Goal: Information Seeking & Learning: Learn about a topic

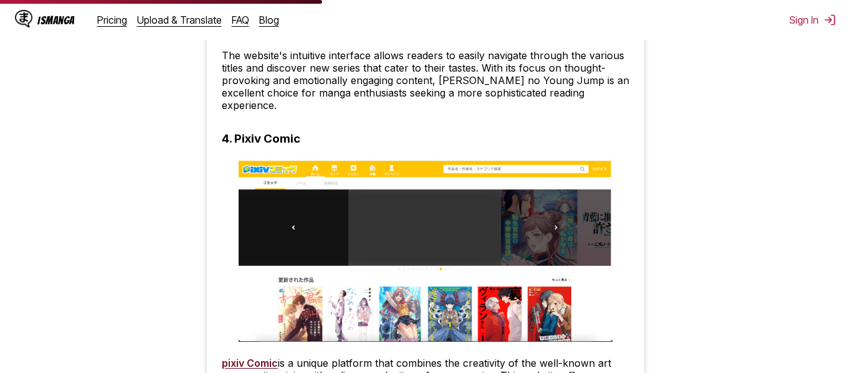
scroll to position [2060, 0]
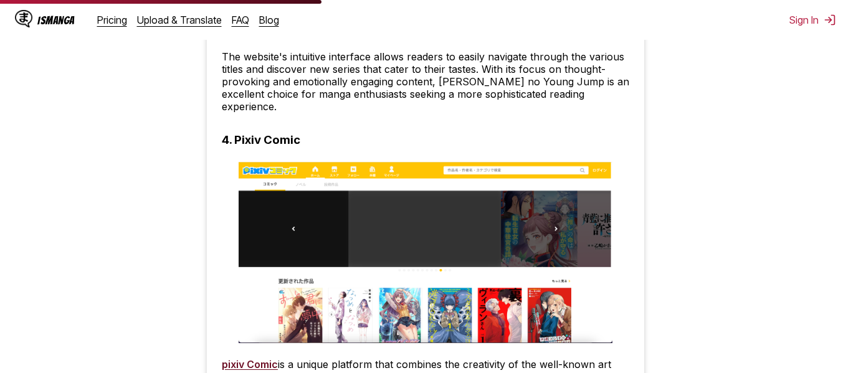
click at [265, 133] on h3 "4. Pixiv Comic" at bounding box center [261, 140] width 78 height 14
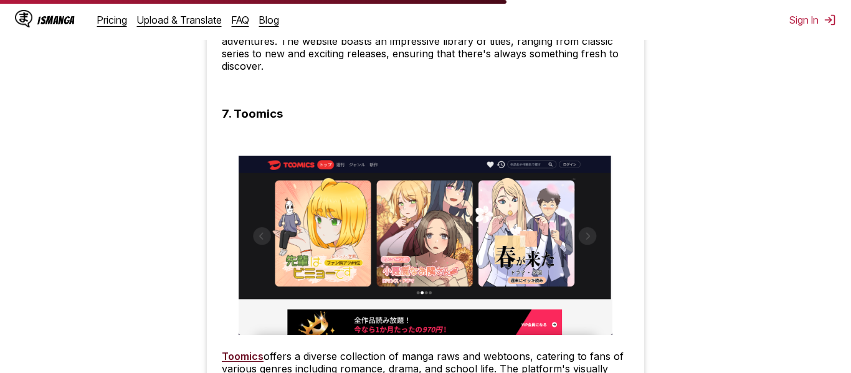
scroll to position [3228, 0]
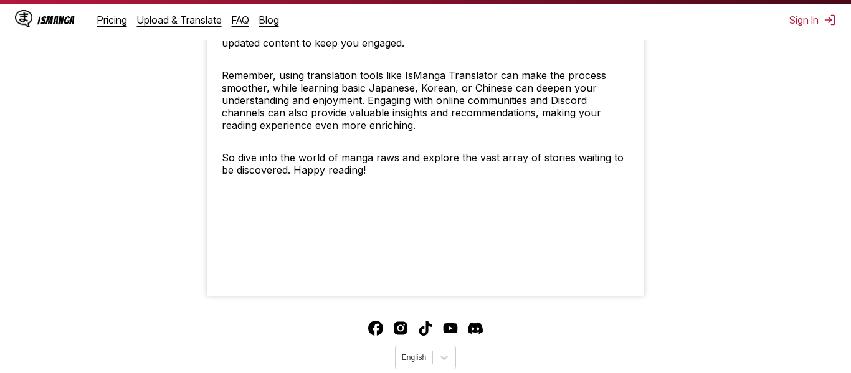
scroll to position [5468, 0]
